Goal: Transaction & Acquisition: Purchase product/service

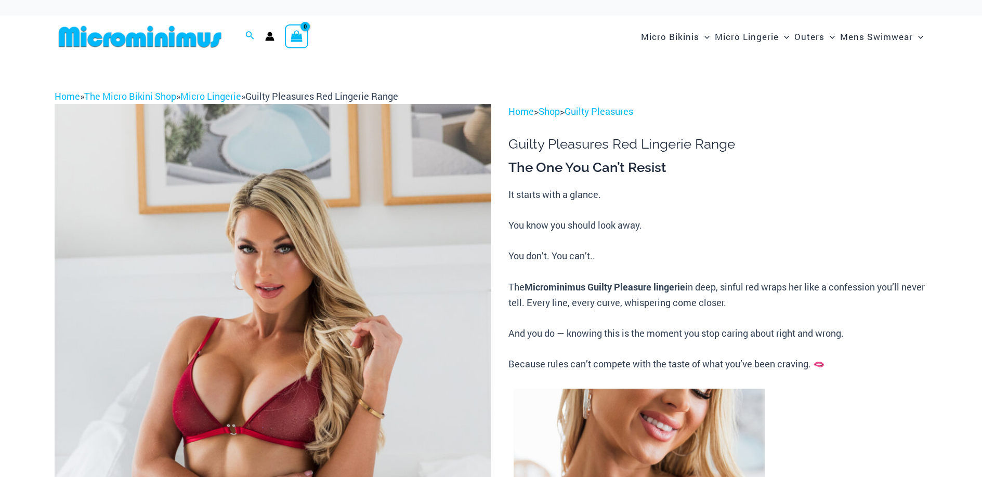
scroll to position [676, 0]
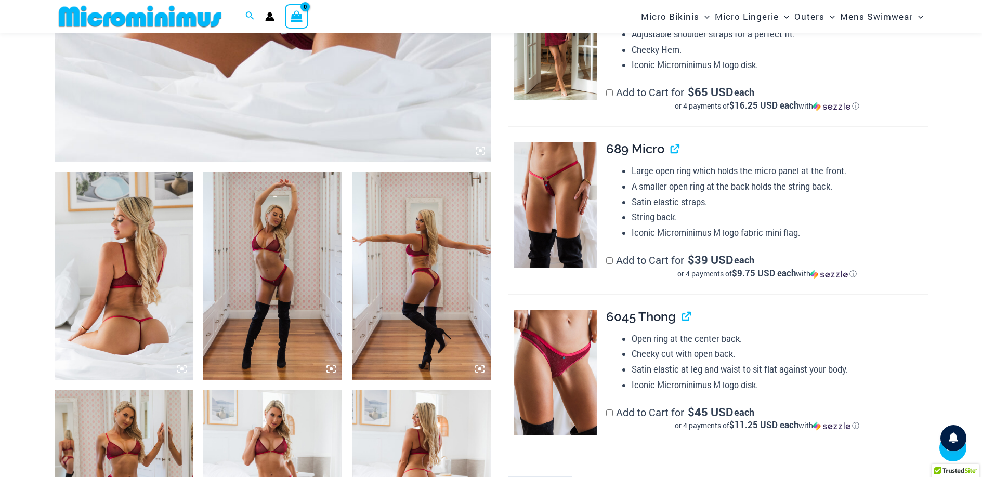
scroll to position [624, 0]
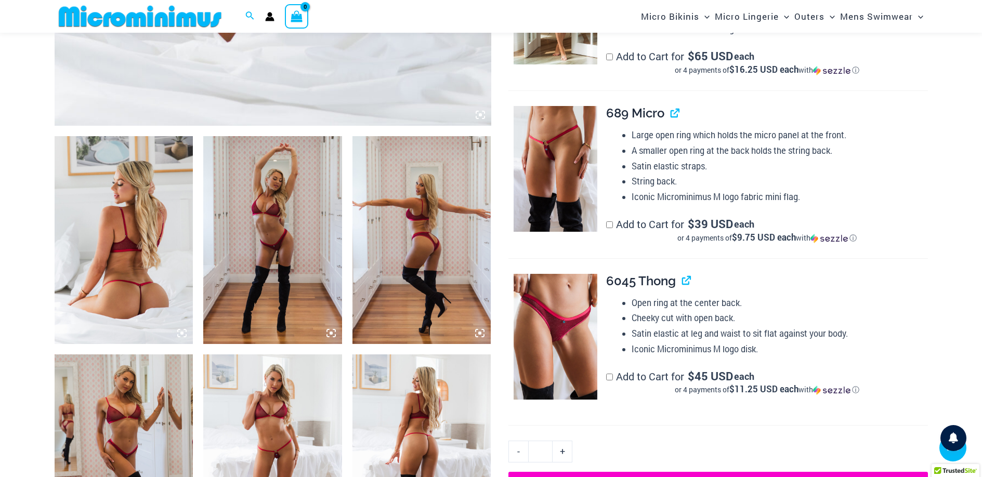
type input "**********"
click at [168, 205] on img at bounding box center [124, 240] width 139 height 208
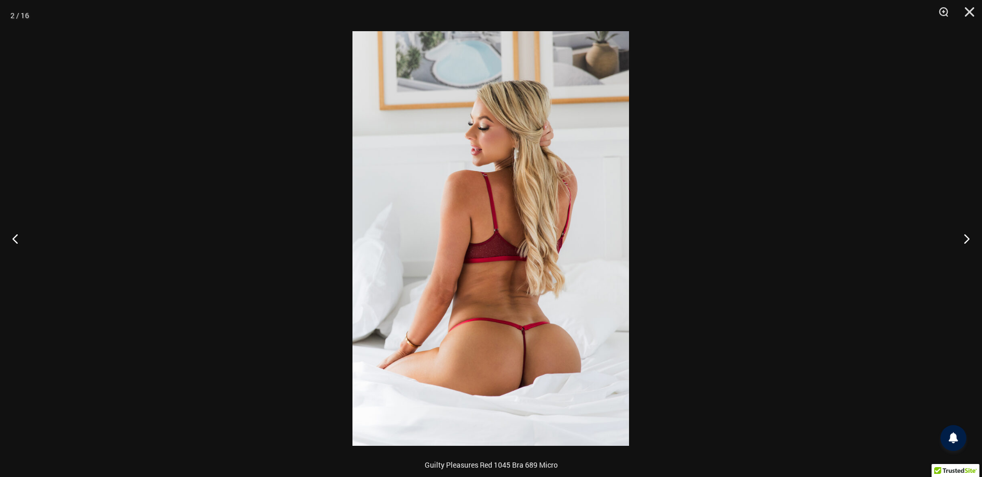
click at [531, 276] on img at bounding box center [491, 238] width 277 height 415
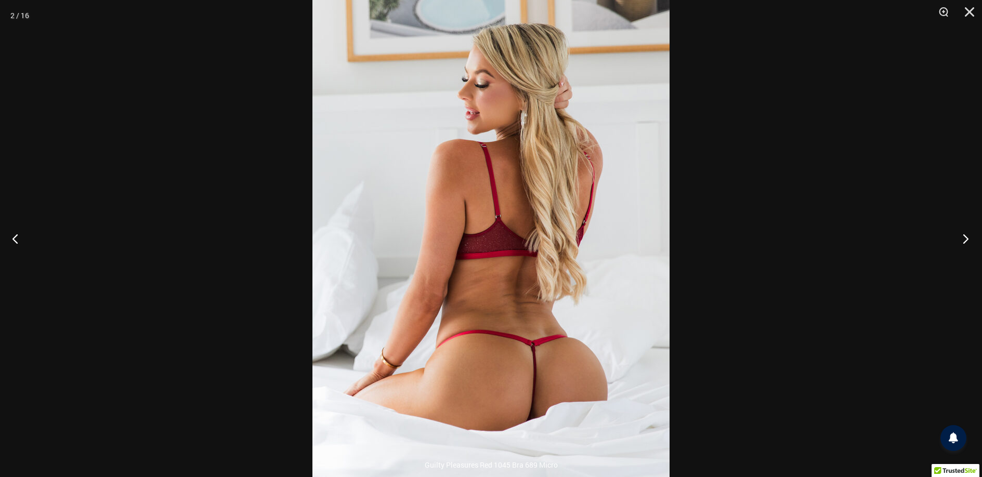
click at [963, 240] on button "Next" at bounding box center [962, 239] width 39 height 52
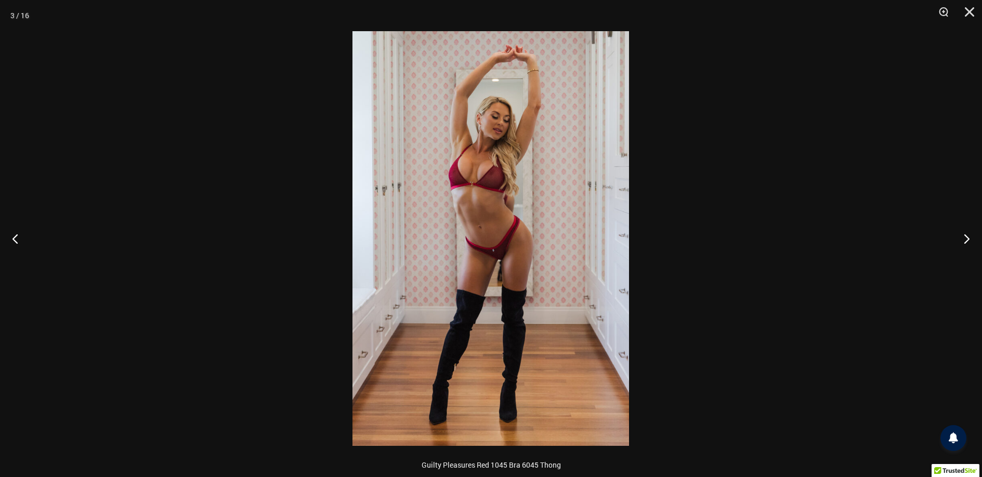
click at [526, 189] on img at bounding box center [491, 238] width 277 height 415
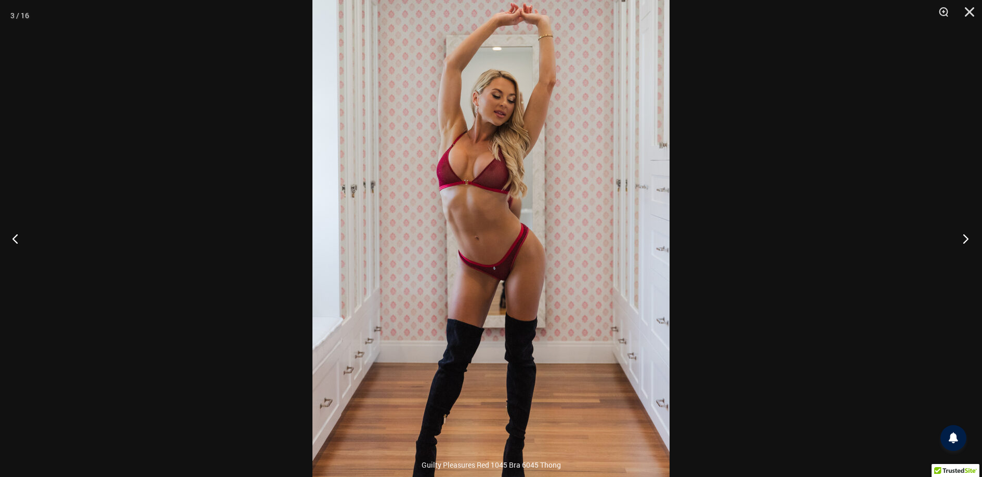
click at [964, 242] on button "Next" at bounding box center [962, 239] width 39 height 52
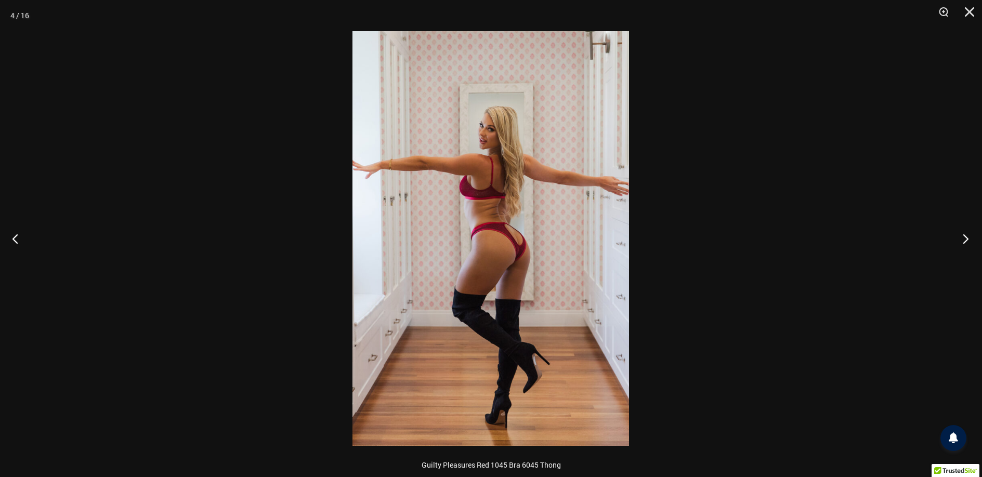
click at [964, 242] on button "Next" at bounding box center [962, 239] width 39 height 52
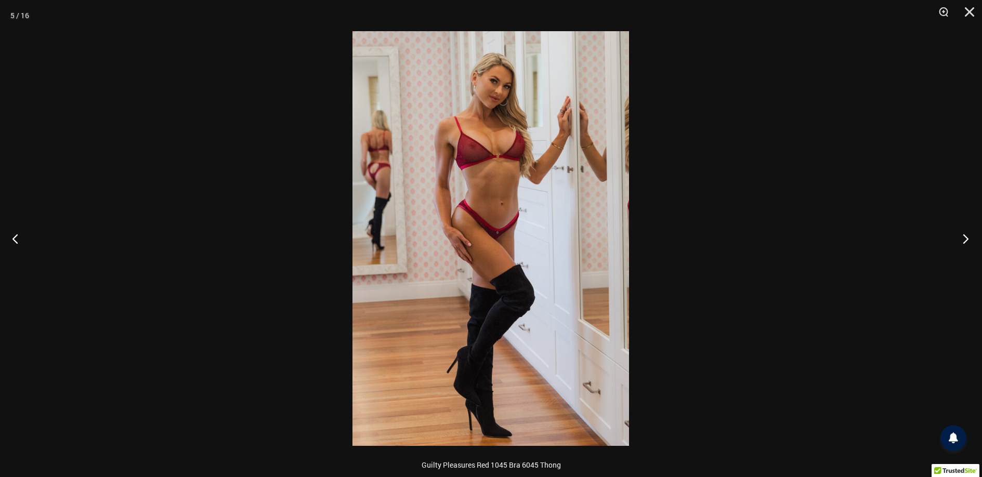
click at [964, 242] on button "Next" at bounding box center [962, 239] width 39 height 52
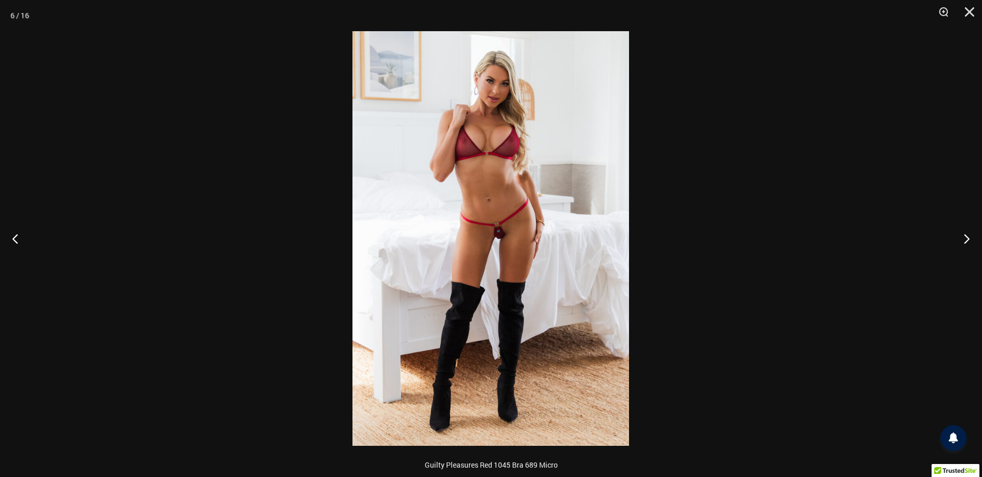
click at [495, 224] on img at bounding box center [491, 238] width 277 height 415
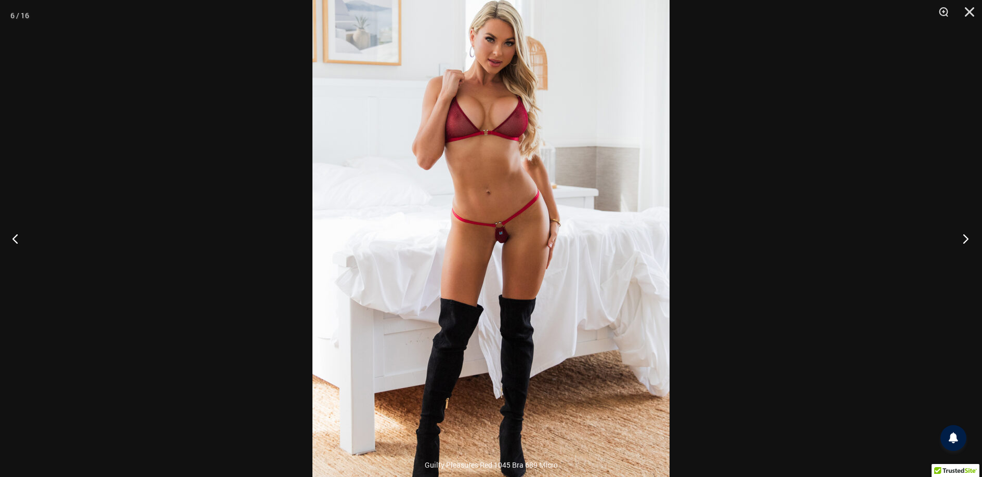
click at [966, 242] on button "Next" at bounding box center [962, 239] width 39 height 52
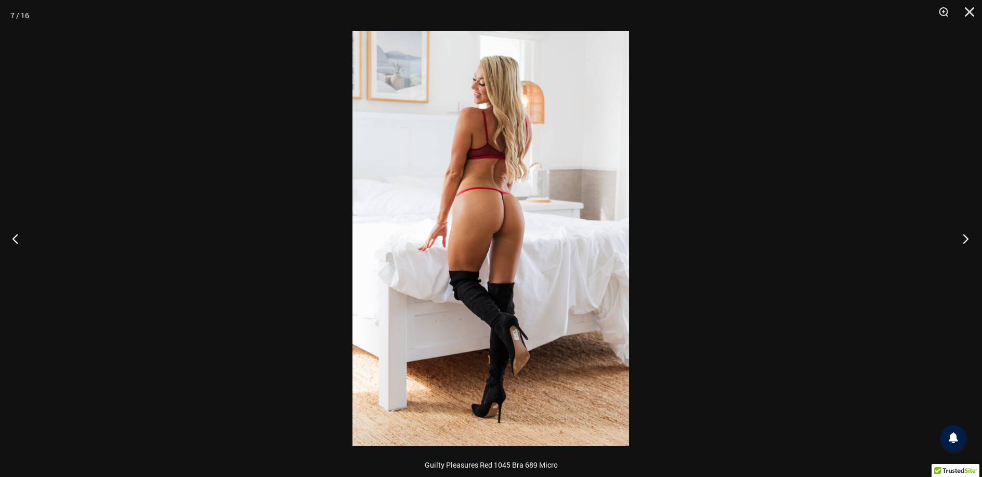
click at [966, 242] on button "Next" at bounding box center [962, 239] width 39 height 52
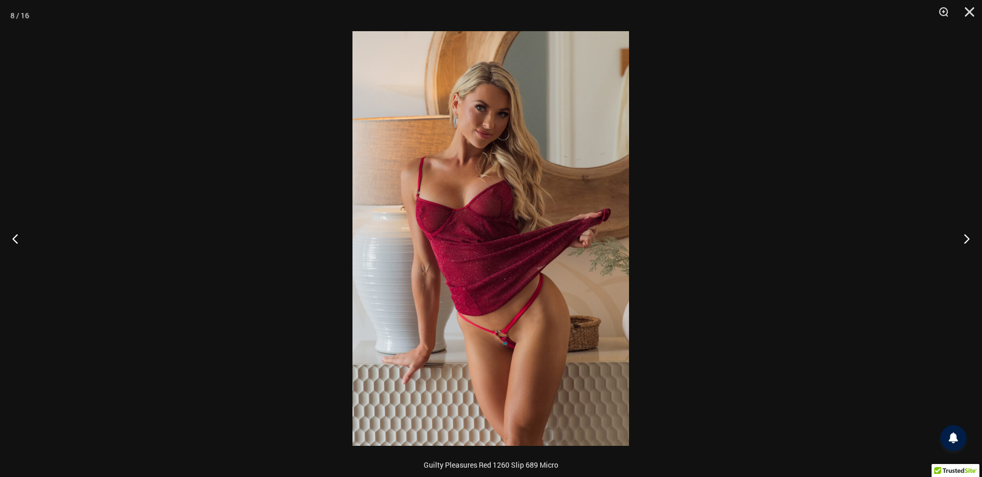
click at [521, 335] on img at bounding box center [491, 238] width 277 height 415
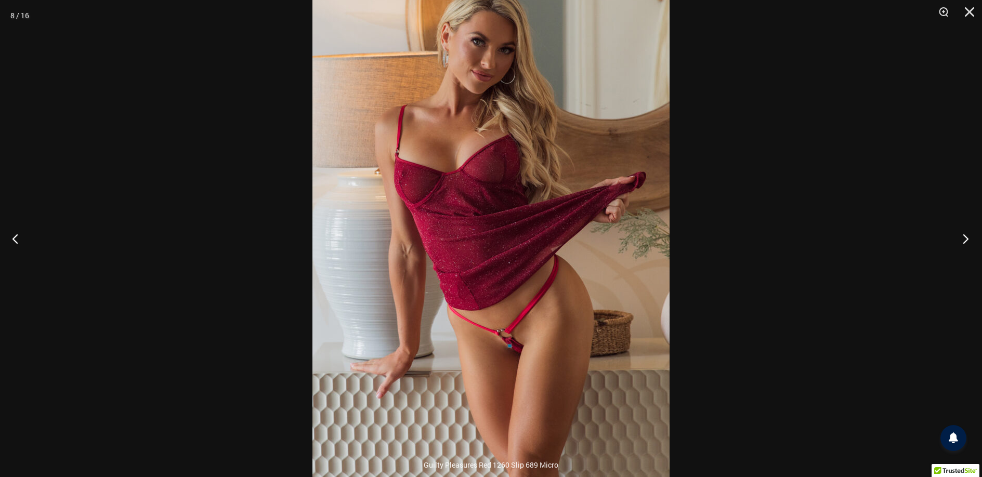
click at [966, 238] on button "Next" at bounding box center [962, 239] width 39 height 52
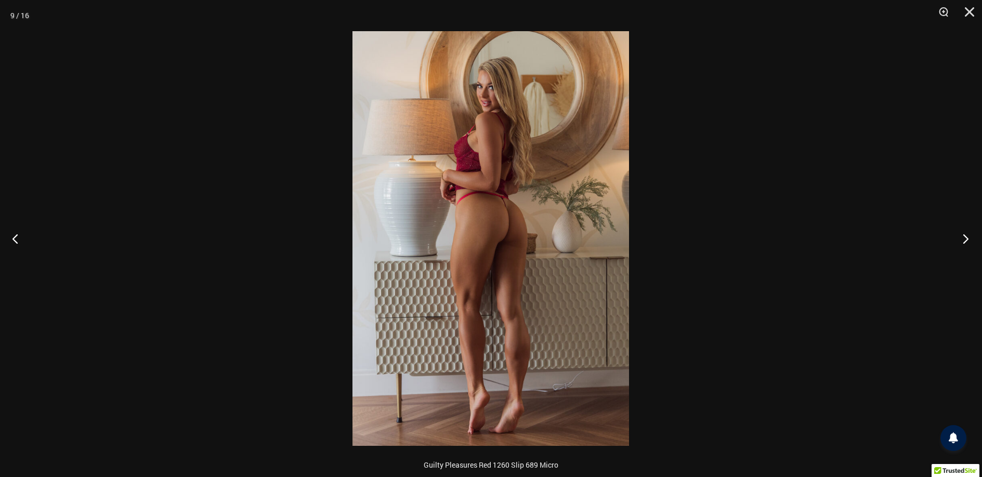
click at [966, 238] on button "Next" at bounding box center [962, 239] width 39 height 52
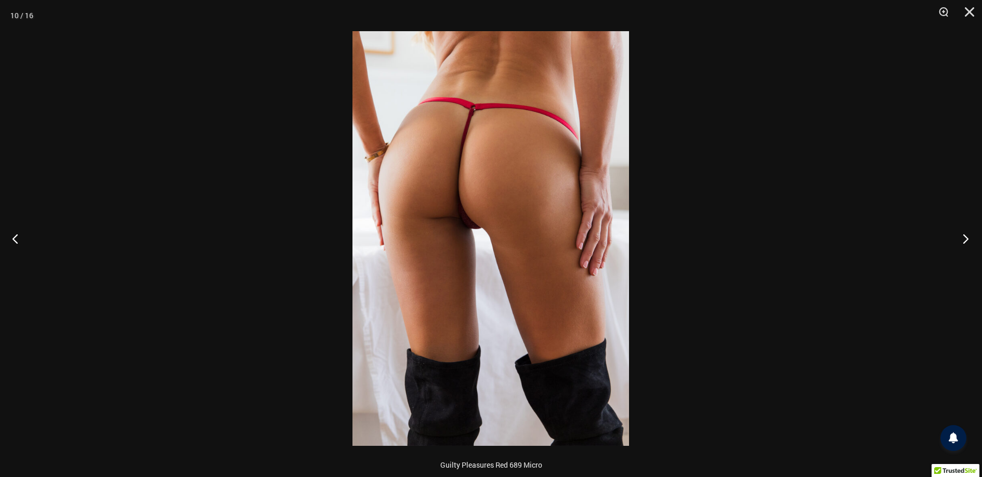
click at [966, 238] on button "Next" at bounding box center [962, 239] width 39 height 52
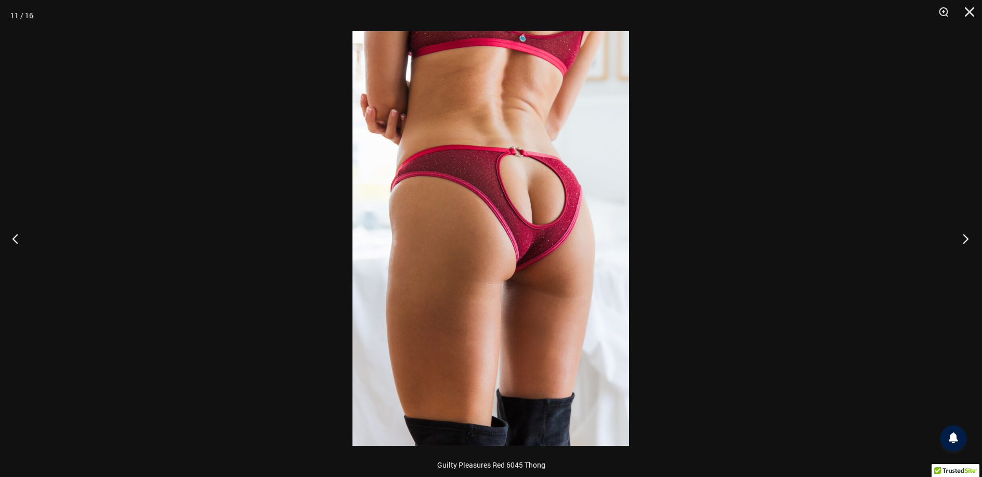
click at [965, 239] on button "Next" at bounding box center [962, 239] width 39 height 52
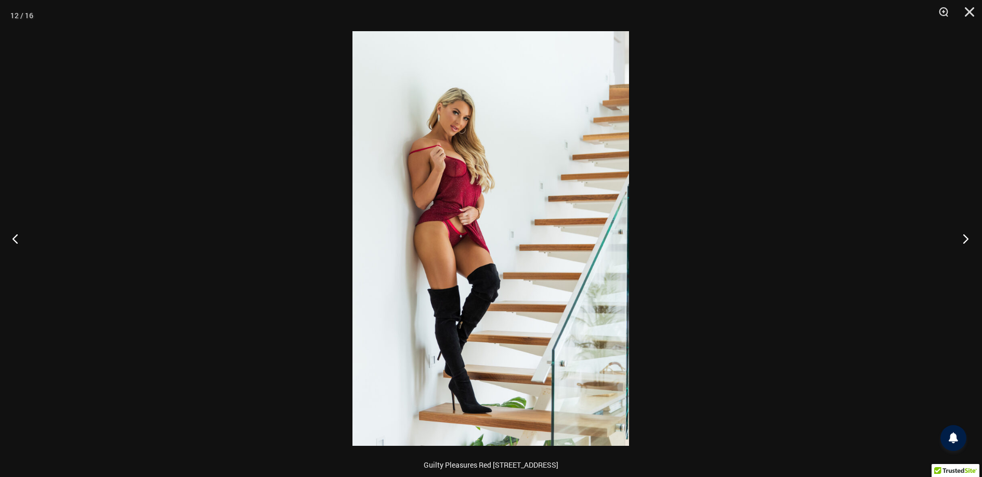
click at [965, 239] on button "Next" at bounding box center [962, 239] width 39 height 52
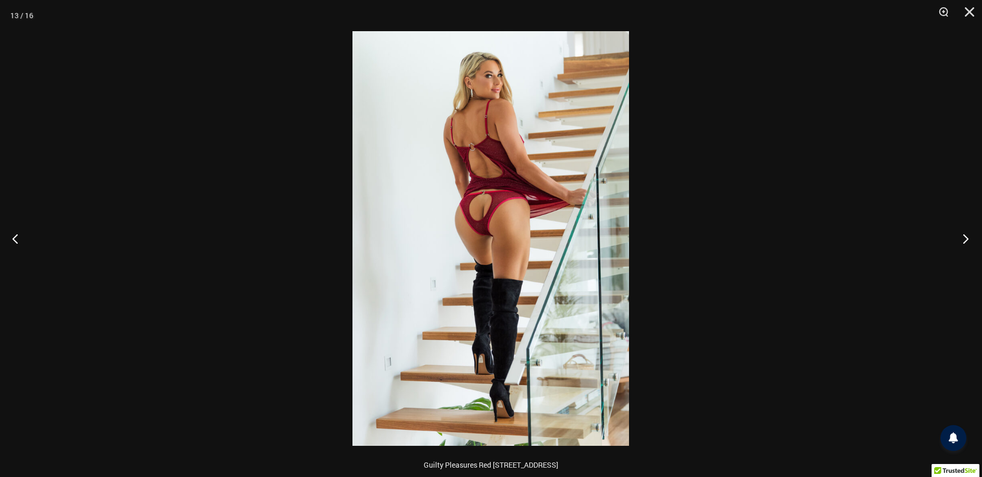
click at [965, 239] on button "Next" at bounding box center [962, 239] width 39 height 52
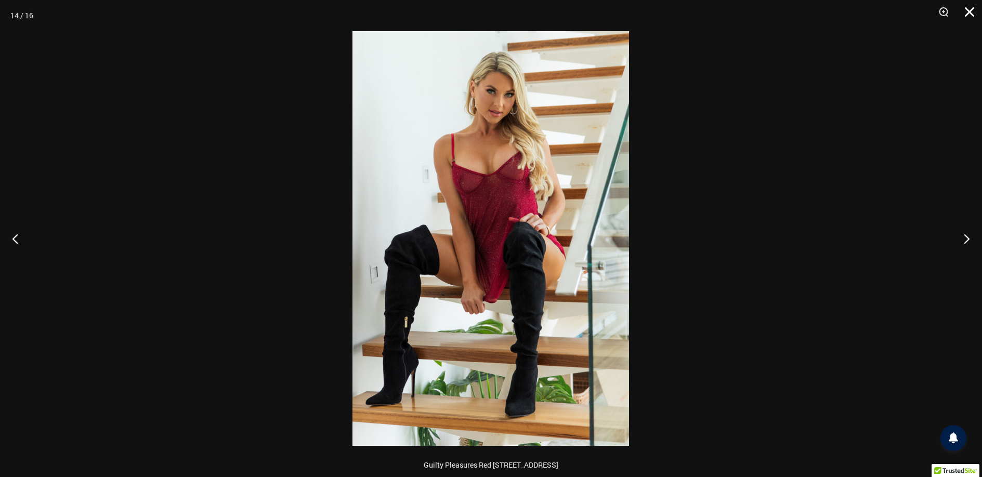
click at [970, 10] on button "Close" at bounding box center [966, 15] width 26 height 31
